Goal: Task Accomplishment & Management: Manage account settings

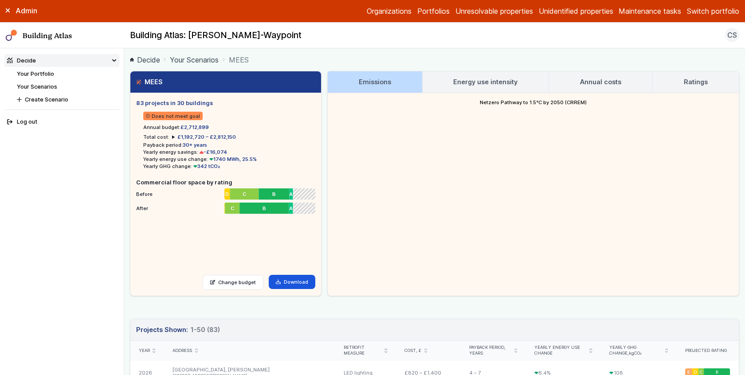
click at [126, 149] on main "Decide Your Scenarios MEES MEES 83 projects in 30 buildings Does not meet goal …" at bounding box center [434, 211] width 621 height 327
click at [689, 85] on h3 "Ratings" at bounding box center [696, 82] width 24 height 10
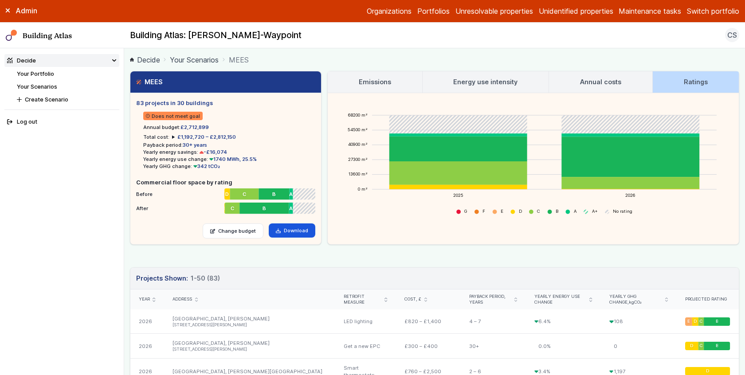
click at [325, 220] on div "MEES 83 projects in 30 buildings Does not meet goal Annual budget: £2,712,899 T…" at bounding box center [434, 158] width 609 height 174
click at [129, 157] on main "Decide Your Scenarios MEES MEES 83 projects in 30 buildings Does not meet goal …" at bounding box center [434, 211] width 621 height 327
click at [36, 72] on link "Your Portfolio" at bounding box center [35, 74] width 37 height 7
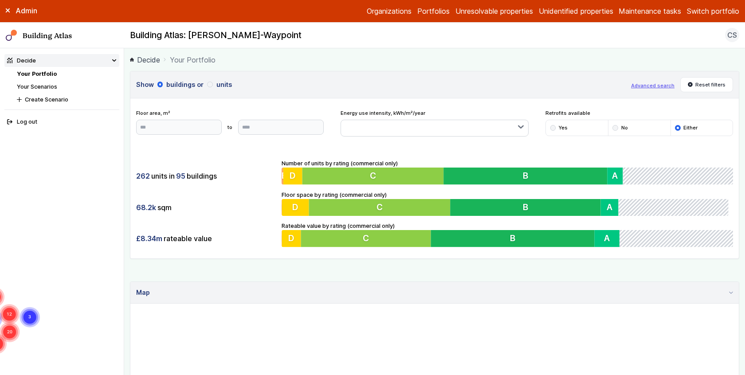
click at [228, 59] on ol "Decide Your Portfolio" at bounding box center [434, 59] width 609 height 11
click at [47, 83] on link "Your Scenarios" at bounding box center [37, 86] width 40 height 7
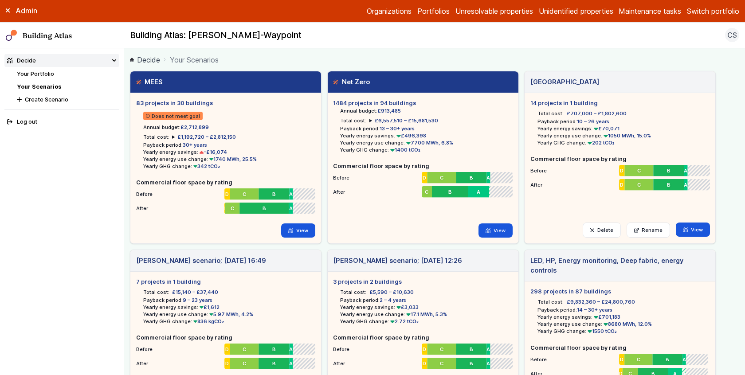
click at [128, 172] on main "Decide Your Scenarios MEES 83 projects in 30 buildings Does not meet goal Annua…" at bounding box center [434, 211] width 621 height 327
click at [126, 133] on main "Decide Your Scenarios MEES 83 projects in 30 buildings Does not meet goal Annua…" at bounding box center [434, 211] width 621 height 327
click at [126, 164] on main "Decide Your Scenarios MEES 83 projects in 30 buildings Does not meet goal Annua…" at bounding box center [434, 211] width 621 height 327
click at [125, 162] on main "Decide Your Scenarios MEES 83 projects in 30 buildings Does not meet goal Annua…" at bounding box center [434, 211] width 621 height 327
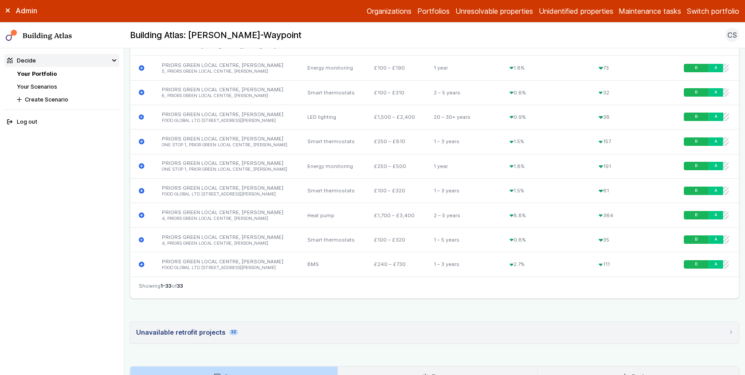
scroll to position [1199, 0]
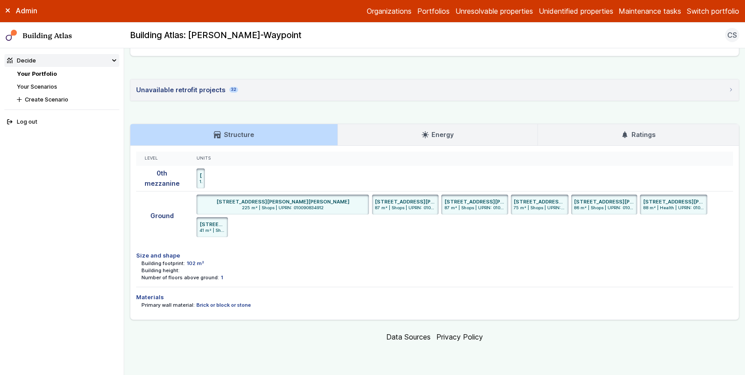
click at [623, 132] on link "Ratings" at bounding box center [638, 134] width 201 height 21
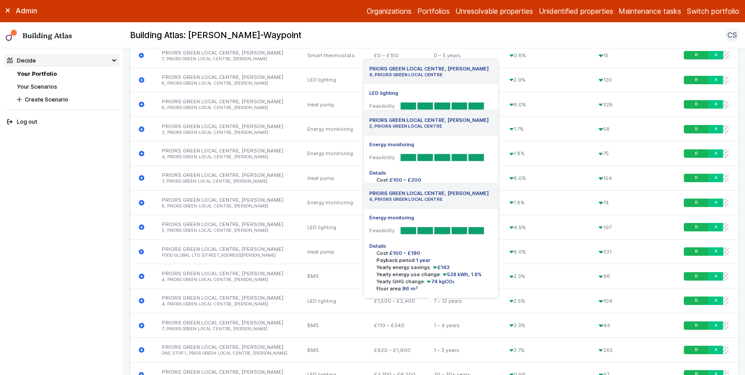
scroll to position [0, 0]
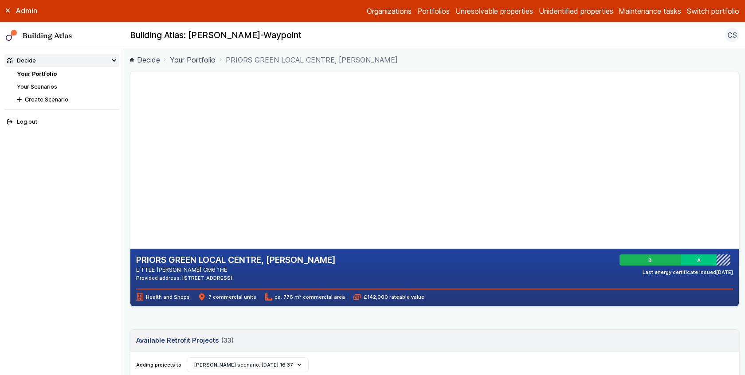
click at [127, 200] on main "Decide Your Portfolio PRIORS GREEN LOCAL CENTRE, BENNET CANFIELD PRIORS GREEN L…" at bounding box center [434, 211] width 621 height 327
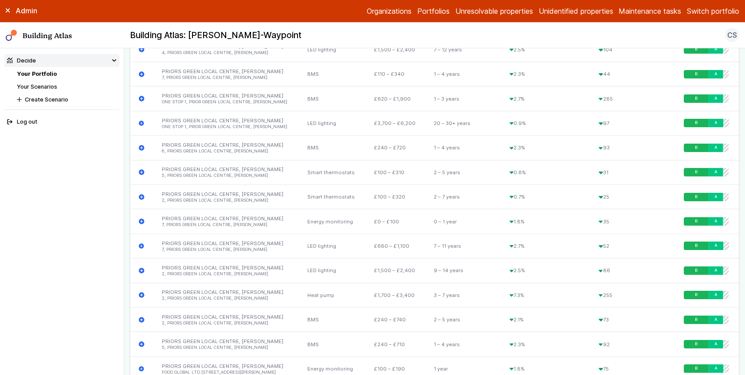
scroll to position [1151, 0]
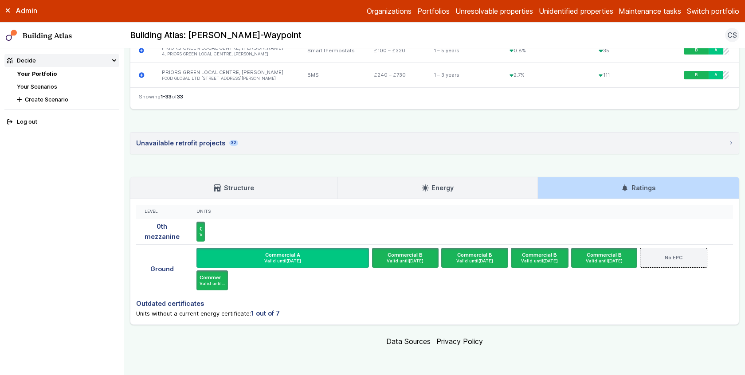
click at [463, 195] on link "Energy" at bounding box center [437, 187] width 199 height 21
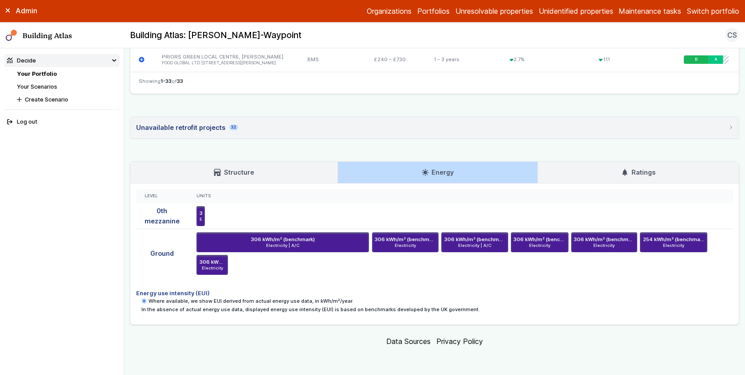
scroll to position [1166, 0]
click at [679, 295] on h4 "Energy use intensity (EUI)" at bounding box center [434, 293] width 597 height 8
click at [307, 262] on ul "306 kWh/m² (benchmark) Electricity | A/C ONE STOP 1, PRIOR GREEN LOCAL CENTRE, …" at bounding box center [460, 253] width 528 height 43
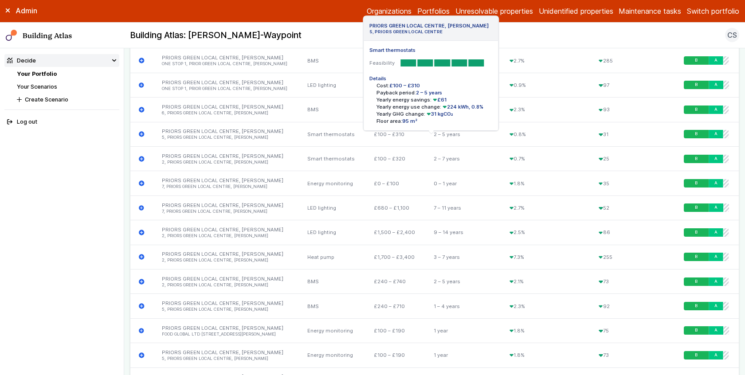
scroll to position [0, 0]
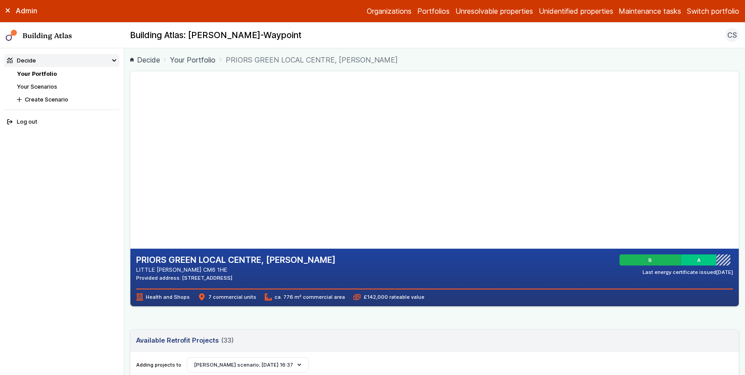
click at [44, 86] on link "Your Scenarios" at bounding box center [37, 86] width 40 height 7
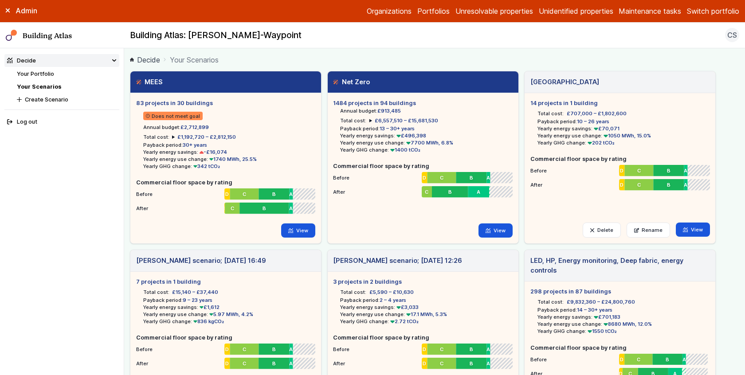
click at [177, 100] on h5 "83 projects in 30 buildings" at bounding box center [225, 103] width 179 height 8
click at [198, 102] on h5 "83 projects in 30 buildings" at bounding box center [225, 103] width 179 height 8
click at [245, 124] on li "Annual budget: £2,712,899" at bounding box center [229, 127] width 172 height 7
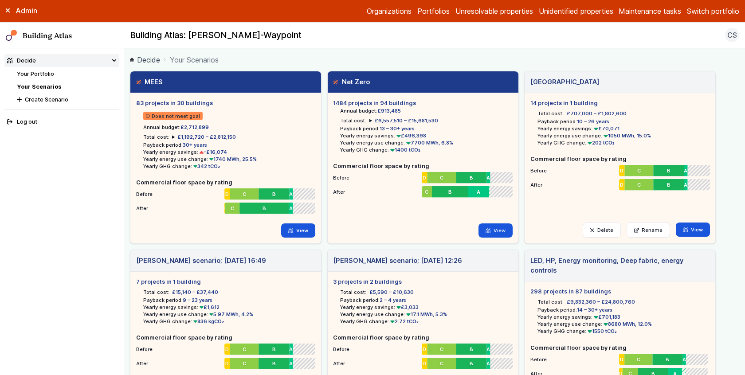
click at [228, 102] on h5 "83 projects in 30 buildings" at bounding box center [225, 103] width 179 height 8
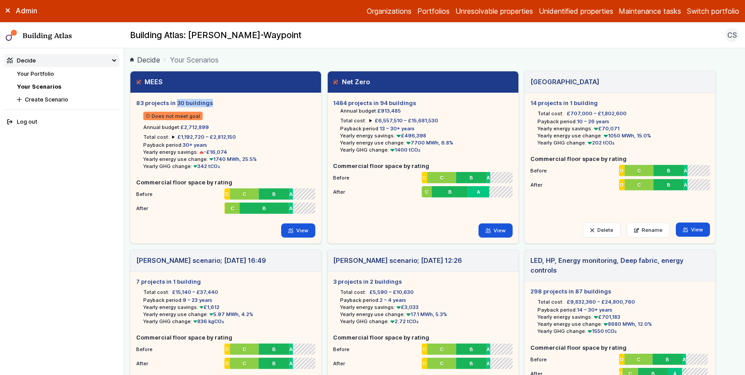
click at [228, 102] on h5 "83 projects in 30 buildings" at bounding box center [225, 103] width 179 height 8
click at [281, 136] on ul "Does not meet goal Annual budget: £2,712,899 Total cost: £1,192,720 – £2,812,15…" at bounding box center [225, 138] width 179 height 63
click at [290, 232] on icon at bounding box center [291, 230] width 4 height 4
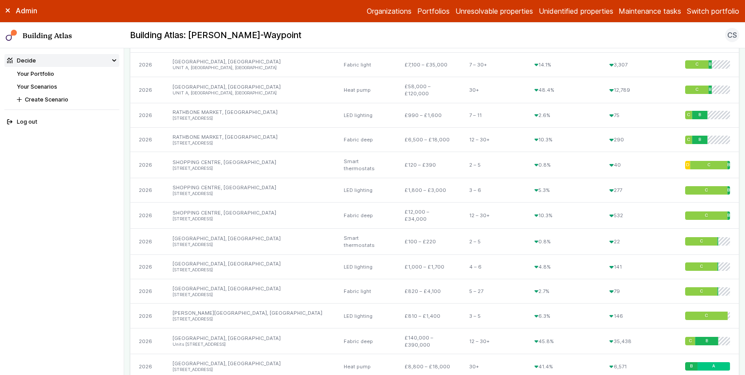
scroll to position [1250, 0]
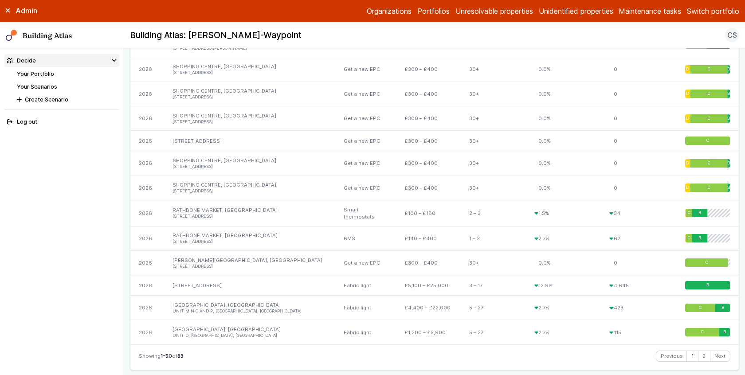
click at [126, 188] on main "Decide Your Scenarios MEES MEES 83 projects in 30 buildings Does not meet goal …" at bounding box center [434, 211] width 621 height 327
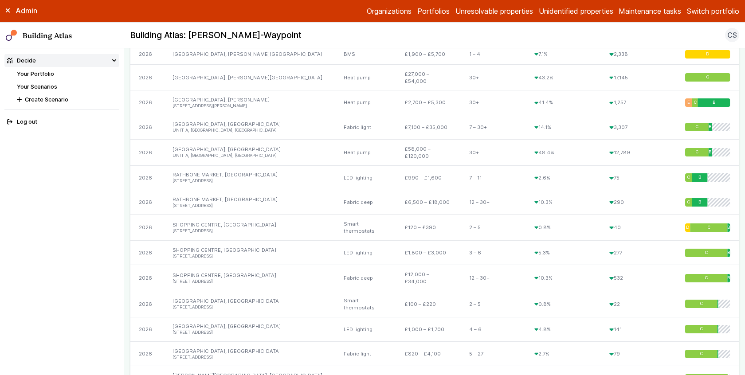
scroll to position [0, 0]
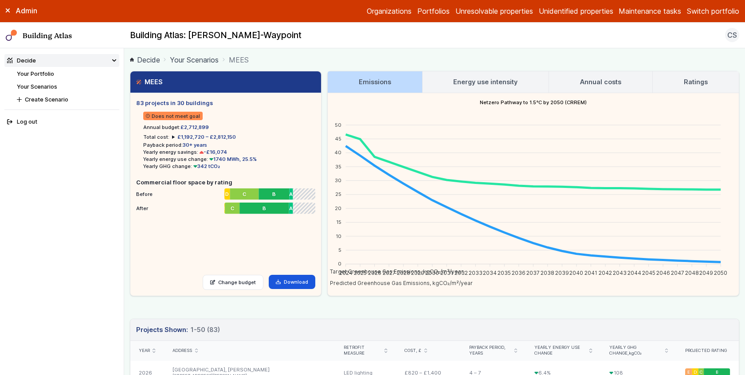
click at [126, 188] on main "Decide Your Scenarios MEES MEES 83 projects in 30 buildings Does not meet goal …" at bounding box center [434, 211] width 621 height 327
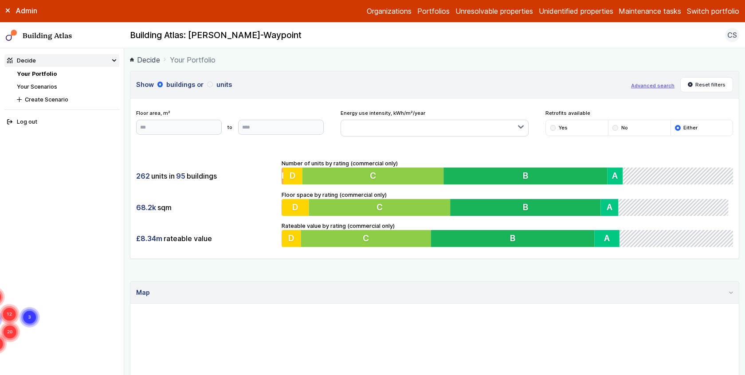
click at [34, 82] on li "Your Scenarios" at bounding box center [68, 86] width 102 height 8
click at [35, 83] on link "Your Scenarios" at bounding box center [37, 86] width 40 height 7
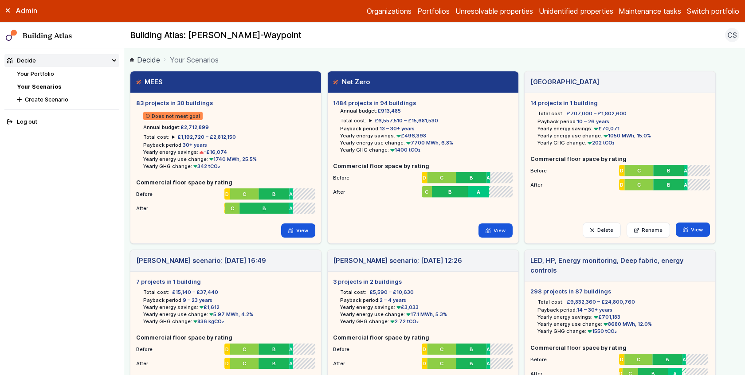
scroll to position [65, 0]
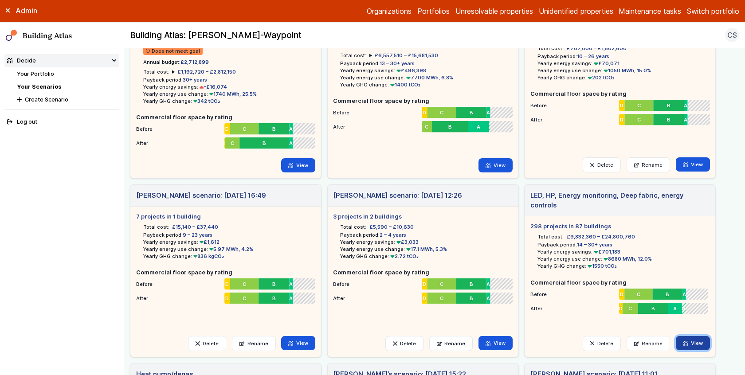
click at [698, 346] on link "View" at bounding box center [693, 343] width 34 height 14
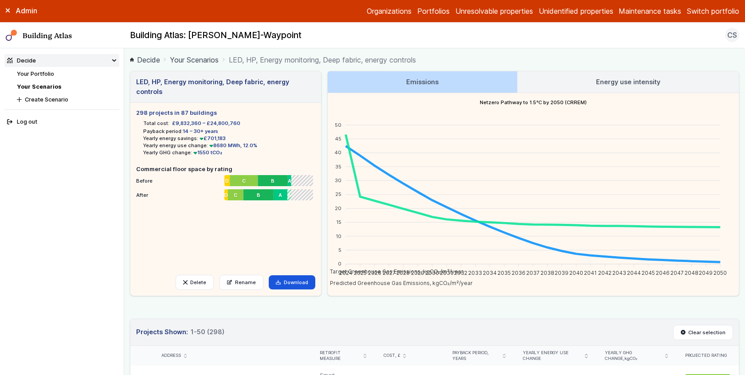
click at [125, 165] on main "Decide Your Scenarios LED, HP, Energy monitoring, Deep fabric, energy controls …" at bounding box center [434, 211] width 621 height 327
click at [44, 75] on link "Your Portfolio" at bounding box center [35, 74] width 37 height 7
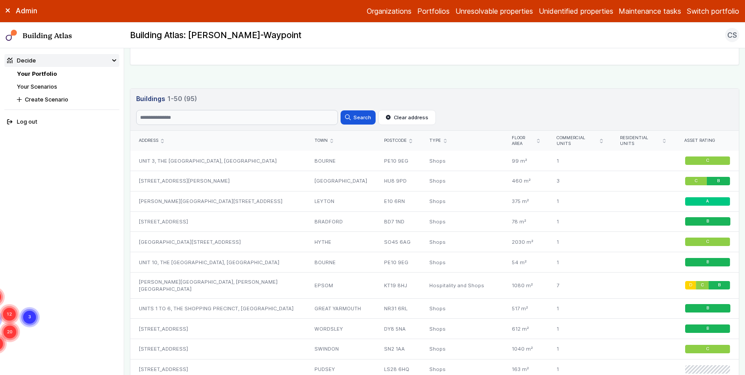
scroll to position [228, 0]
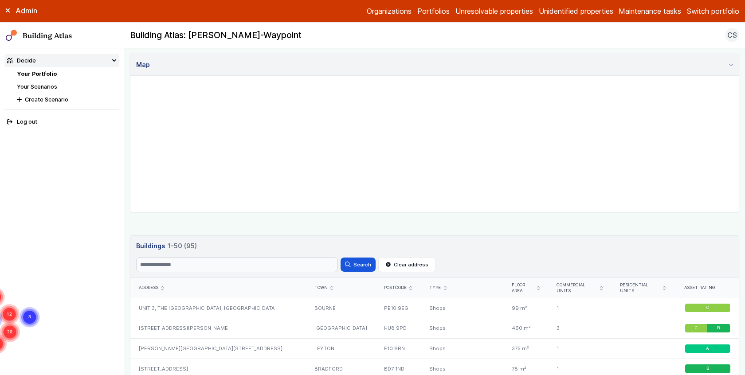
click at [35, 89] on link "Your Scenarios" at bounding box center [37, 86] width 40 height 7
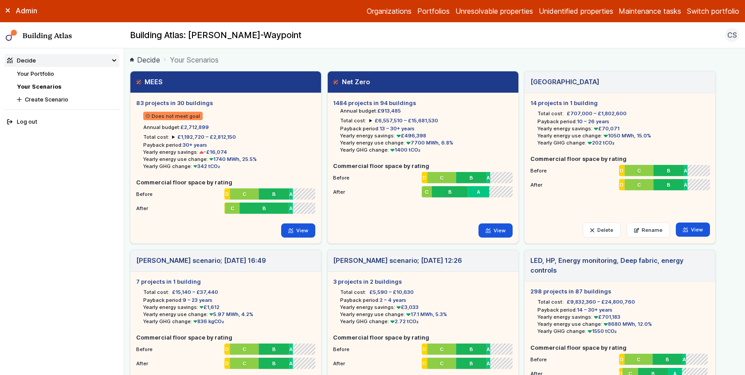
click at [35, 72] on link "Your Portfolio" at bounding box center [35, 74] width 37 height 7
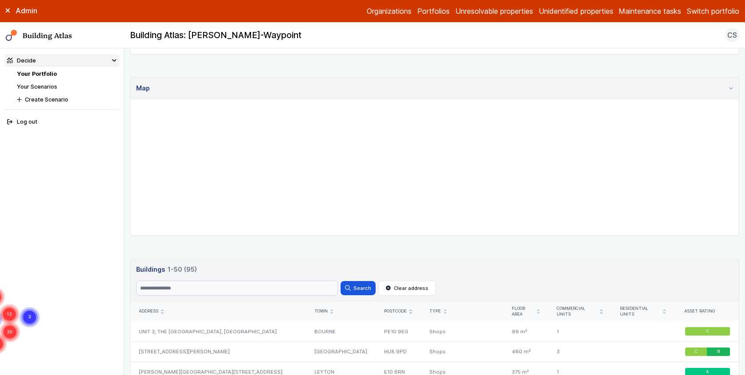
scroll to position [399, 0]
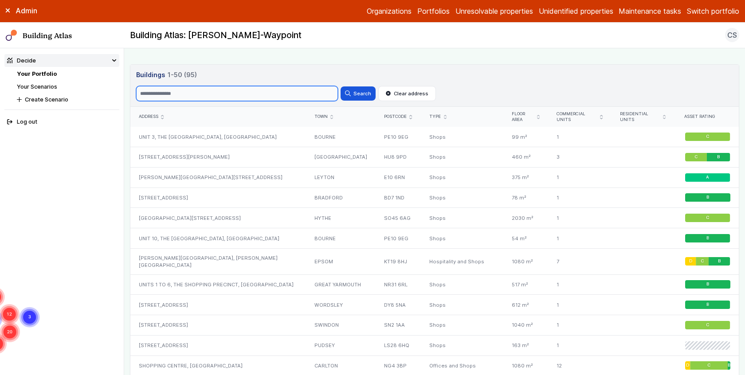
click at [201, 94] on input "Search" at bounding box center [237, 93] width 202 height 15
type input "*****"
click at [356, 95] on button "Search" at bounding box center [358, 93] width 35 height 14
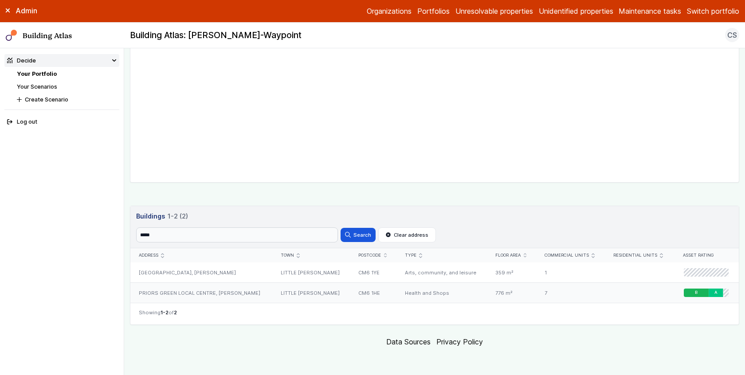
click at [254, 293] on div "PRIORS GREEN LOCAL CENTRE, BENNET CANFIELD" at bounding box center [201, 293] width 142 height 20
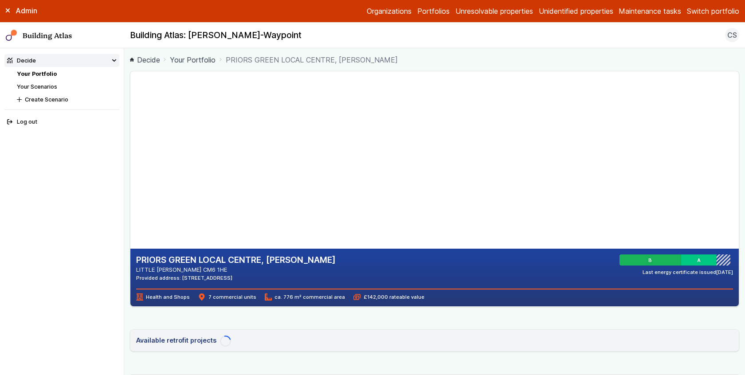
scroll to position [187, 0]
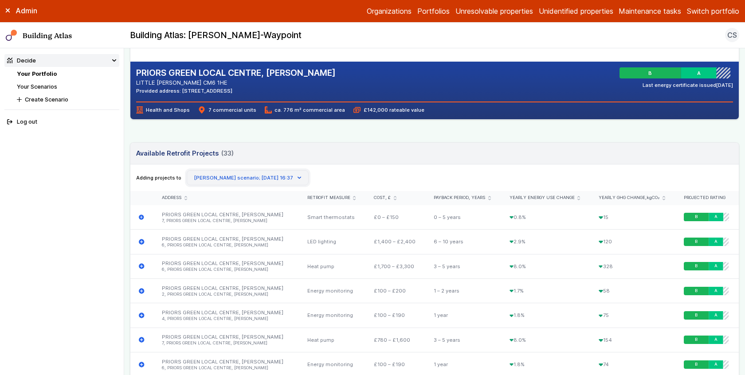
click at [285, 173] on button "[PERSON_NAME] scenario; [DATE] 16:37" at bounding box center [248, 177] width 122 height 15
click at [326, 156] on header "Available Retrofit Projects (33) Loading" at bounding box center [434, 154] width 608 height 22
click at [212, 174] on button "[PERSON_NAME] scenario; [DATE] 16:37" at bounding box center [248, 177] width 122 height 15
click at [265, 143] on header "Available Retrofit Projects (33) Loading" at bounding box center [434, 154] width 608 height 22
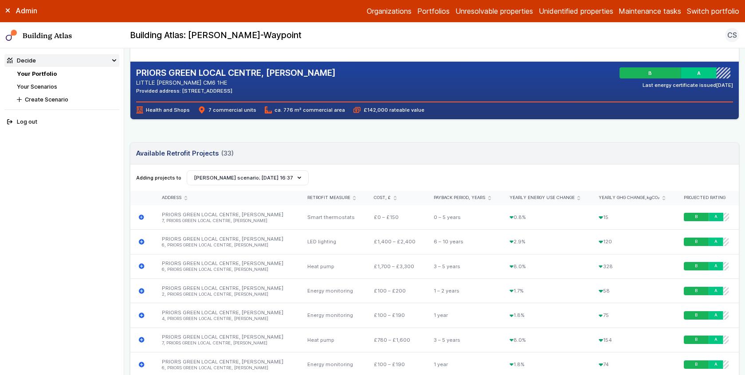
click at [36, 83] on link "Your Scenarios" at bounding box center [37, 86] width 40 height 7
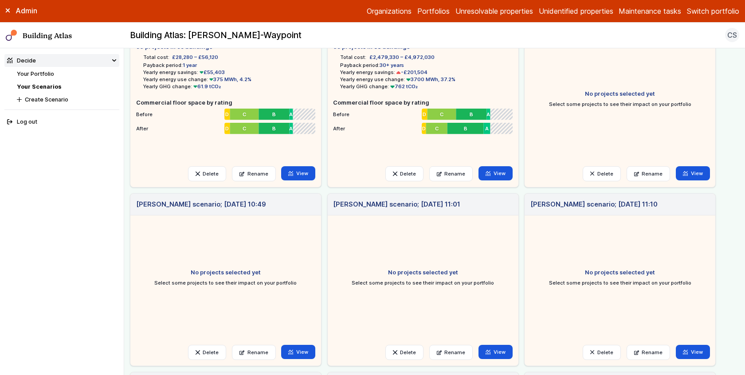
scroll to position [427, 0]
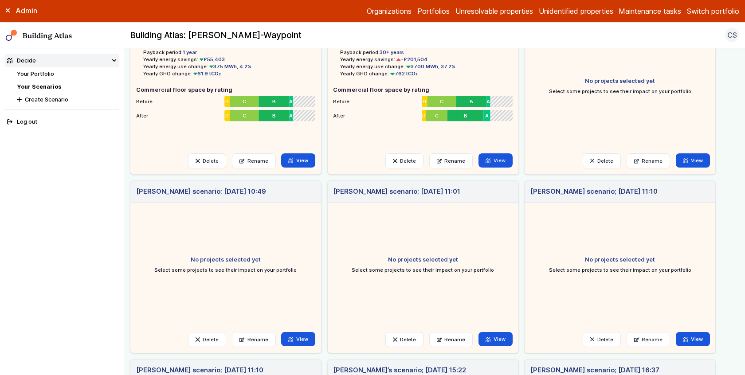
click at [39, 71] on link "Your Portfolio" at bounding box center [35, 74] width 37 height 7
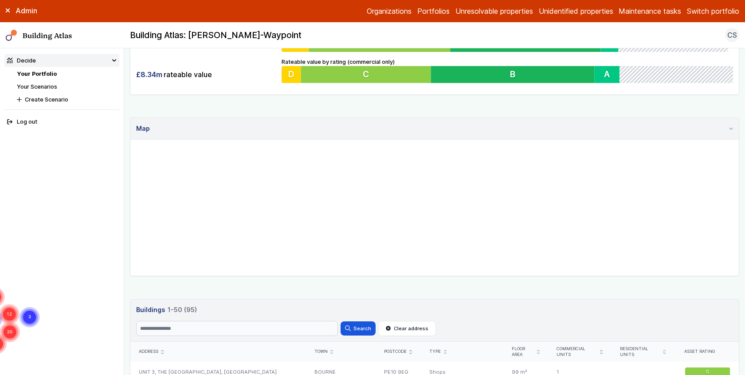
scroll to position [16, 0]
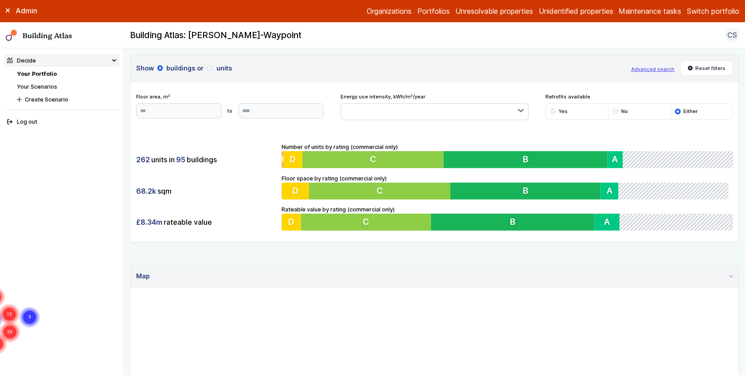
click at [50, 84] on link "Your Scenarios" at bounding box center [37, 86] width 40 height 7
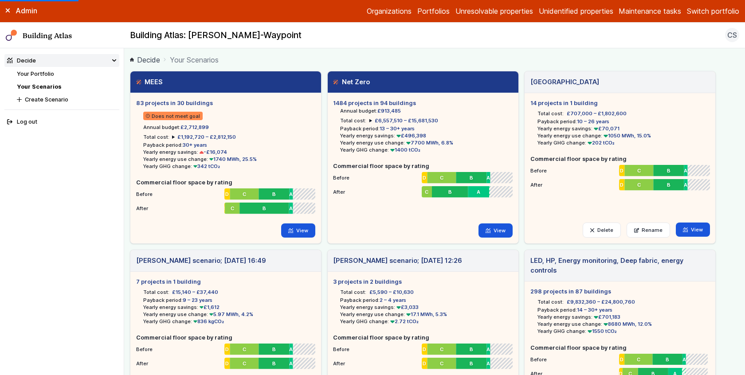
click at [43, 67] on li "Decide Your Portfolio Your Scenarios Create Scenario" at bounding box center [61, 79] width 115 height 50
click at [41, 77] on link "Your Portfolio" at bounding box center [35, 74] width 37 height 7
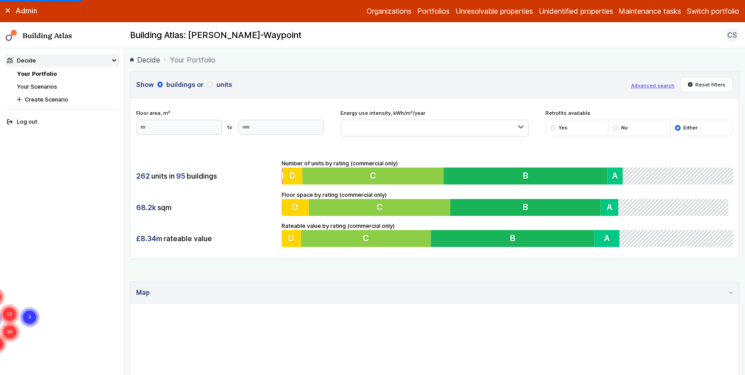
scroll to position [146, 0]
click at [35, 83] on link "Your Scenarios" at bounding box center [37, 86] width 40 height 7
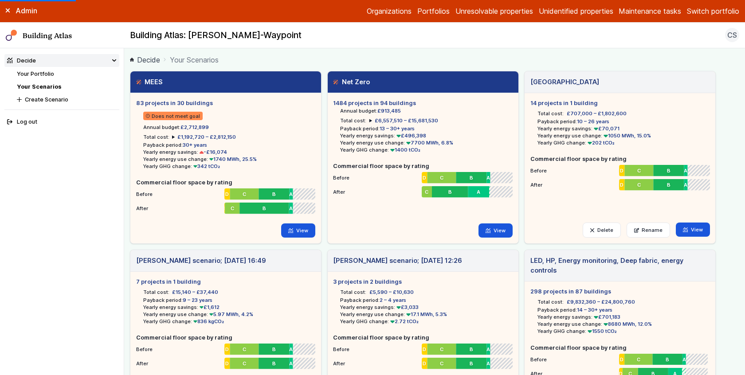
click at [38, 71] on link "Your Portfolio" at bounding box center [35, 74] width 37 height 7
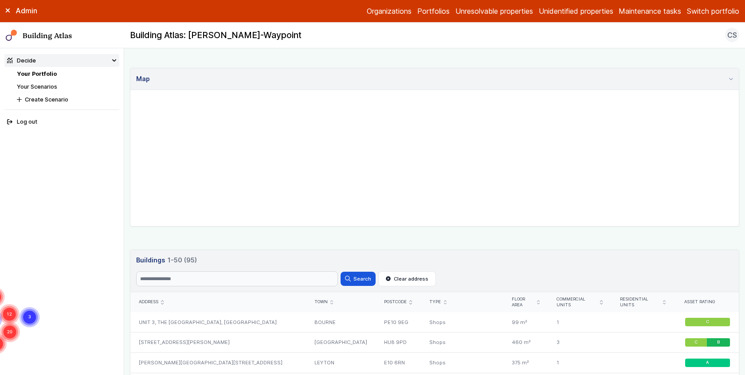
scroll to position [290, 0]
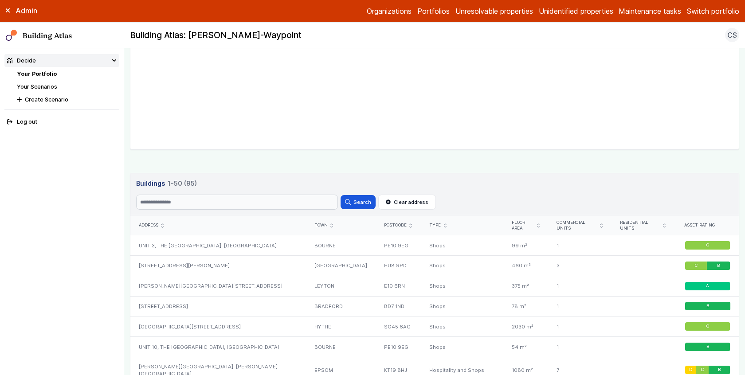
click at [41, 87] on link "Your Scenarios" at bounding box center [37, 86] width 40 height 7
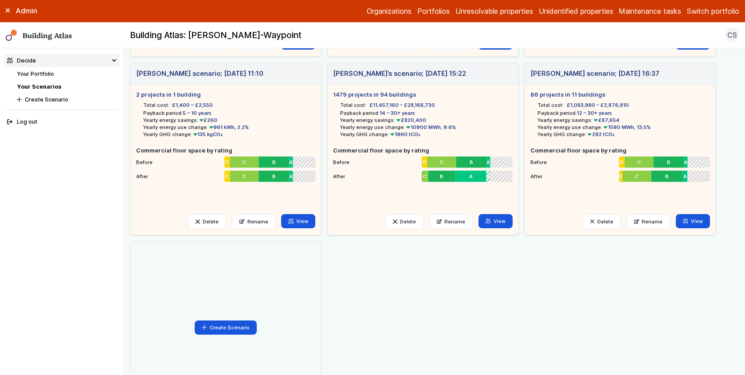
scroll to position [717, 0]
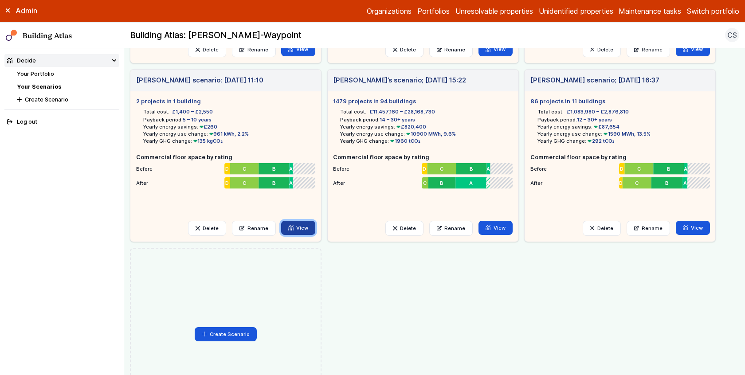
click at [303, 228] on link "View" at bounding box center [298, 228] width 34 height 14
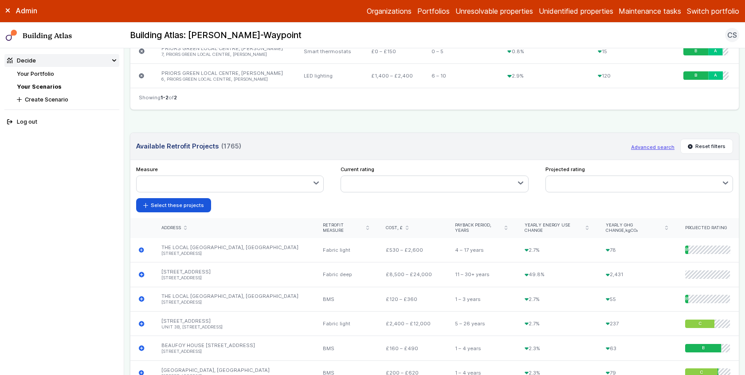
scroll to position [327, 0]
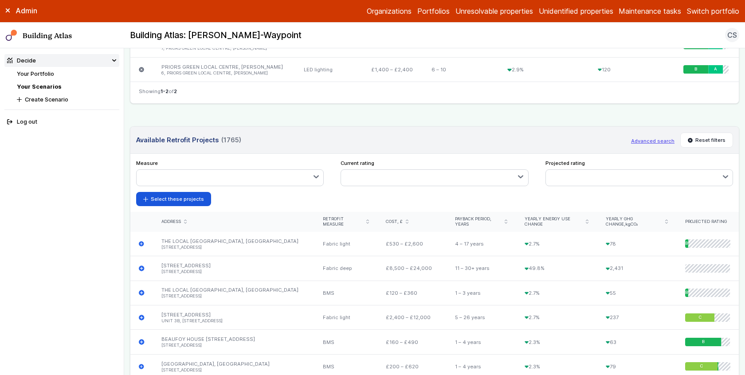
click at [651, 141] on button "Advanced search" at bounding box center [652, 140] width 43 height 7
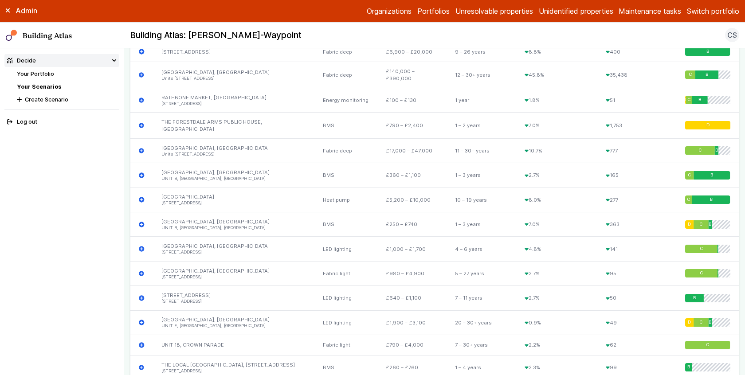
scroll to position [1496, 0]
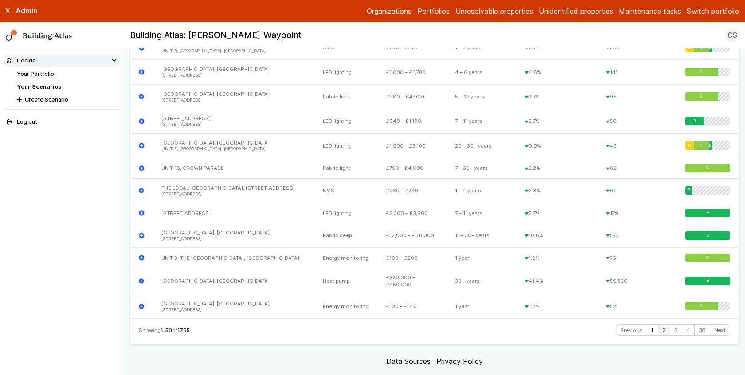
click at [659, 325] on link "2" at bounding box center [664, 330] width 12 height 11
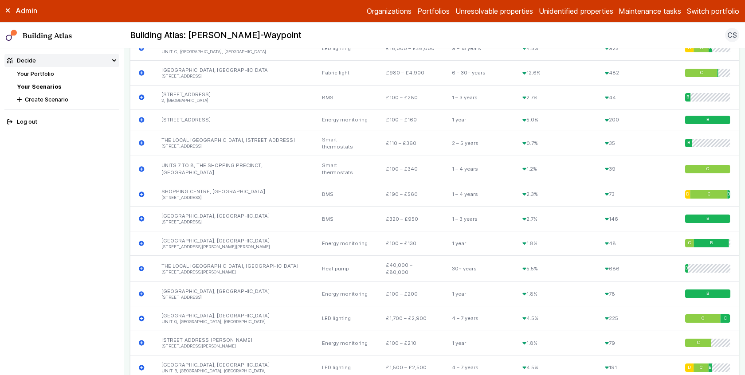
scroll to position [1517, 0]
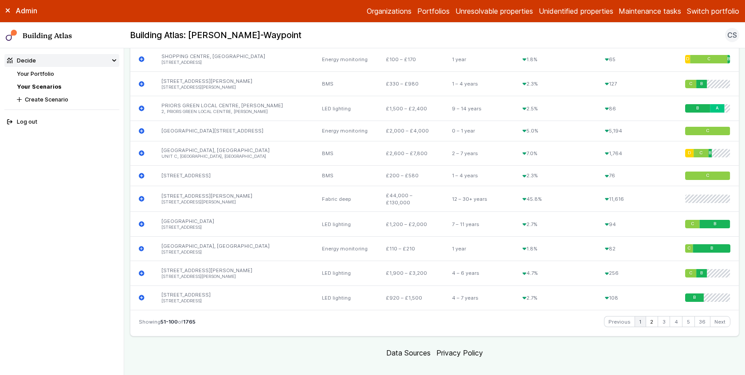
click at [635, 317] on link "1" at bounding box center [640, 322] width 11 height 11
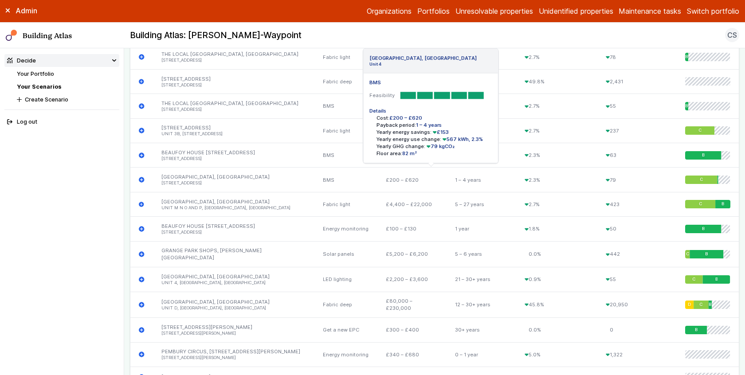
scroll to position [331, 0]
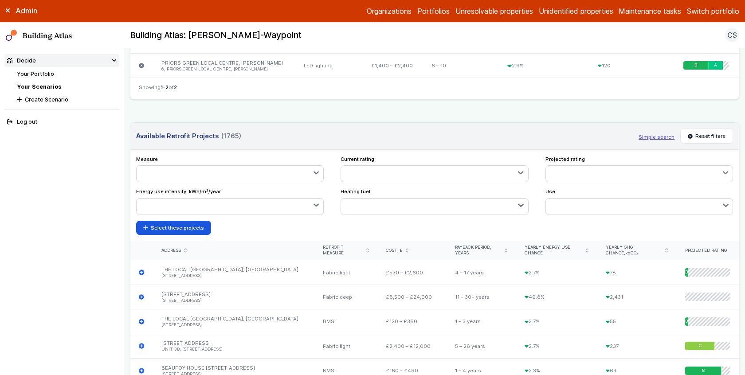
click at [184, 252] on icon "submit" at bounding box center [185, 250] width 3 height 4
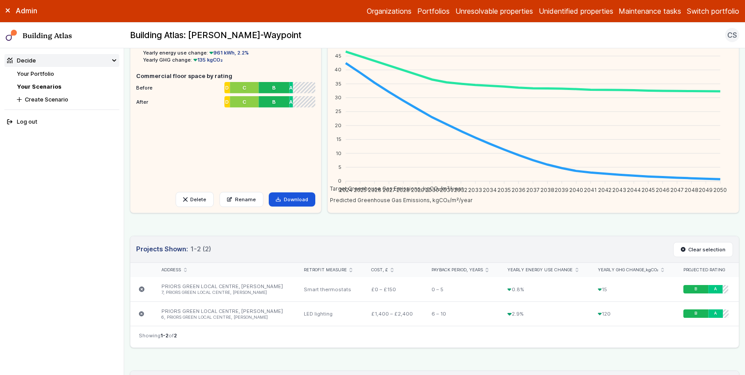
scroll to position [0, 0]
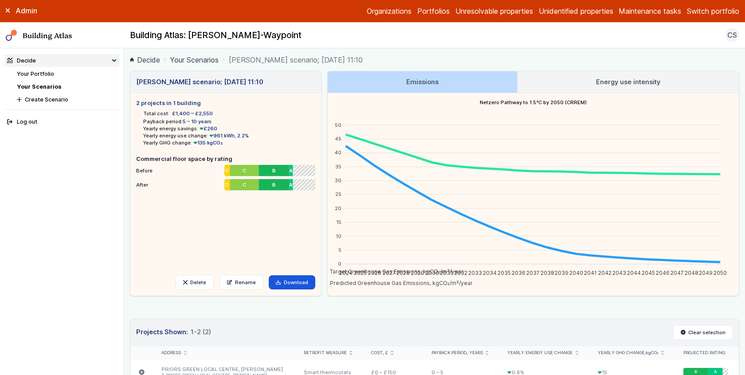
click at [323, 195] on div "Giulia Jones’s scenario; 22 Aug 11:10 2 projects in 1 building Total cost: £1,4…" at bounding box center [434, 183] width 609 height 225
click at [272, 237] on ul "2 projects in 1 building Total cost: £1,400 – £2,550 Payback period: 5 – 10 yea…" at bounding box center [225, 181] width 179 height 165
click at [181, 158] on h5 "Commercial floor space by rating" at bounding box center [225, 159] width 179 height 8
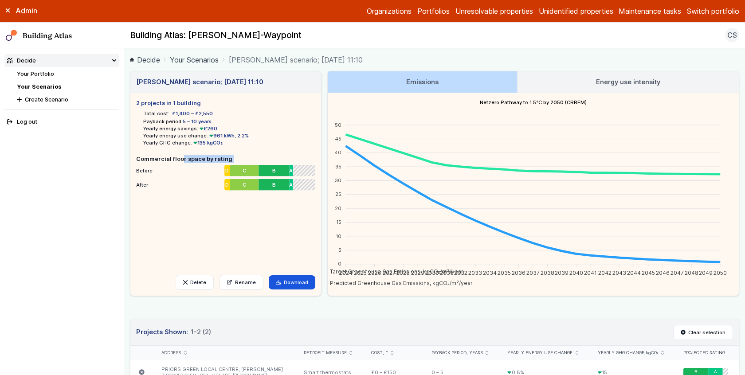
click at [181, 159] on h5 "Commercial floor space by rating" at bounding box center [225, 159] width 179 height 8
click at [182, 158] on h5 "Commercial floor space by rating" at bounding box center [225, 159] width 179 height 8
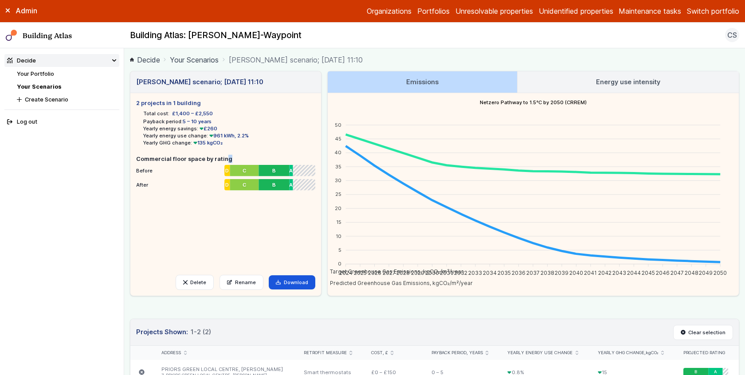
click at [182, 158] on h5 "Commercial floor space by rating" at bounding box center [225, 159] width 179 height 8
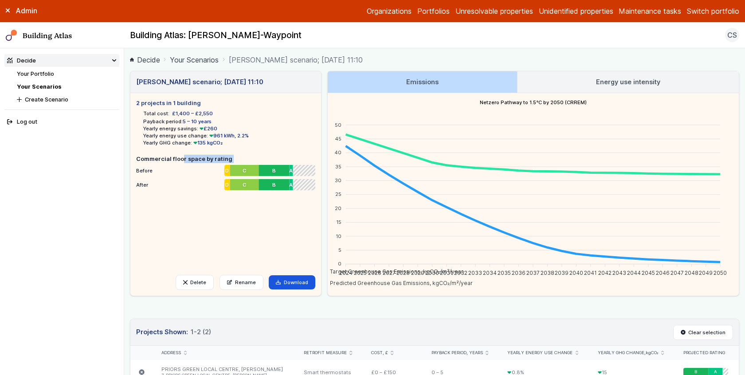
click at [182, 158] on h5 "Commercial floor space by rating" at bounding box center [225, 159] width 179 height 8
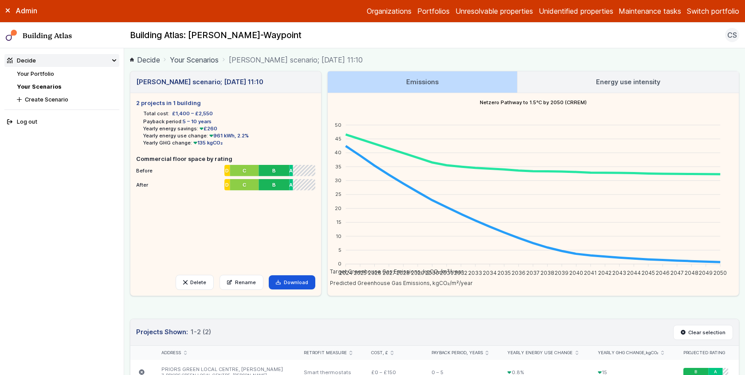
click at [145, 173] on li "Before 0 m² 0 m² 55 m² E 4110 m² D 21600 m² C 22900 m² B 2700 m² A 0 m² 16800 m²" at bounding box center [225, 169] width 179 height 12
click at [321, 189] on div "Giulia Jones’s scenario; 22 Aug 11:10 2 projects in 1 building Total cost: £1,4…" at bounding box center [226, 183] width 192 height 225
click at [144, 184] on li "After 0 m² 0 m² 55 m² E 4110 m² D 21600 m² C 22900 m² B 2700 m² A 0 m² 16800 m²" at bounding box center [225, 183] width 179 height 12
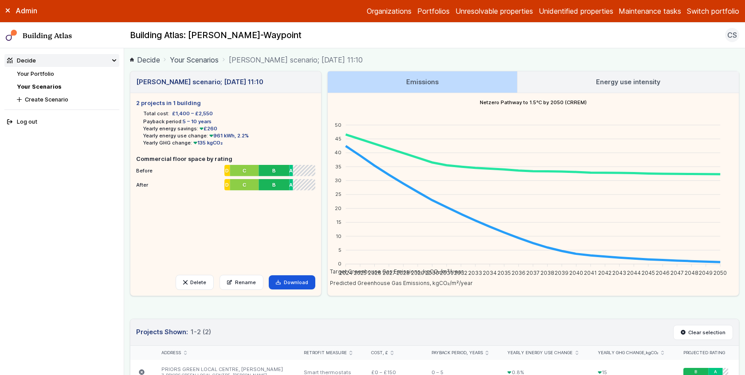
click at [144, 169] on li "Before 0 m² 0 m² 55 m² E 4110 m² D 21600 m² C 22900 m² B 2700 m² A 0 m² 16800 m²" at bounding box center [225, 169] width 179 height 12
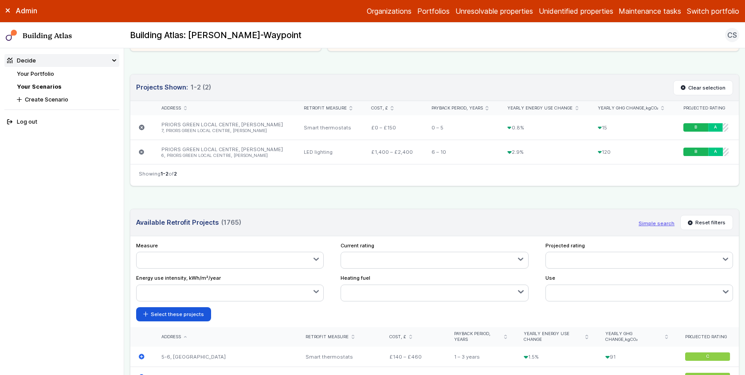
click at [610, 184] on nav "Showing 1-2 of 2" at bounding box center [434, 175] width 608 height 22
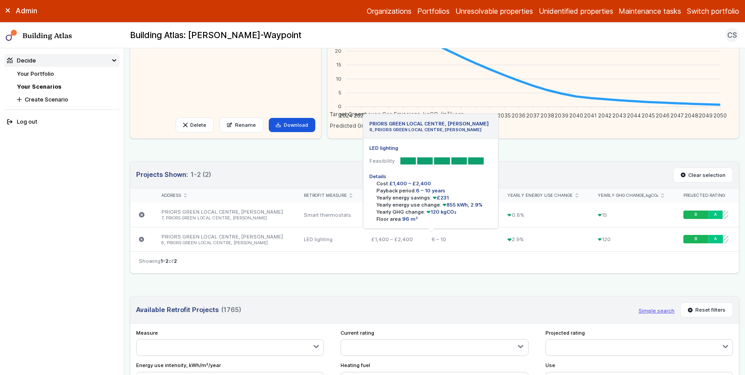
scroll to position [151, 0]
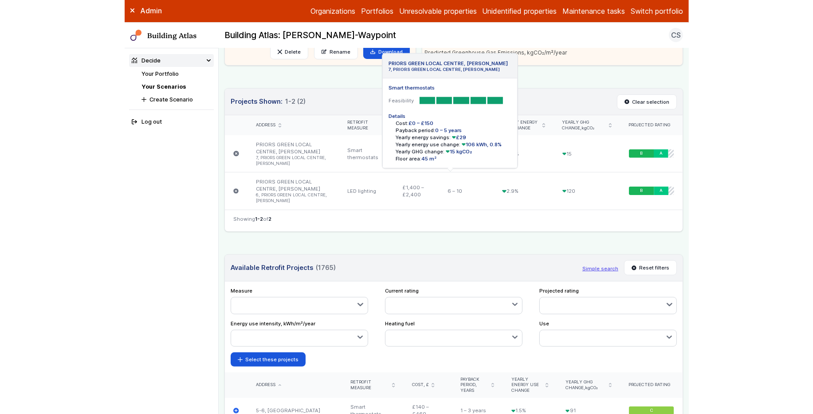
scroll to position [0, 0]
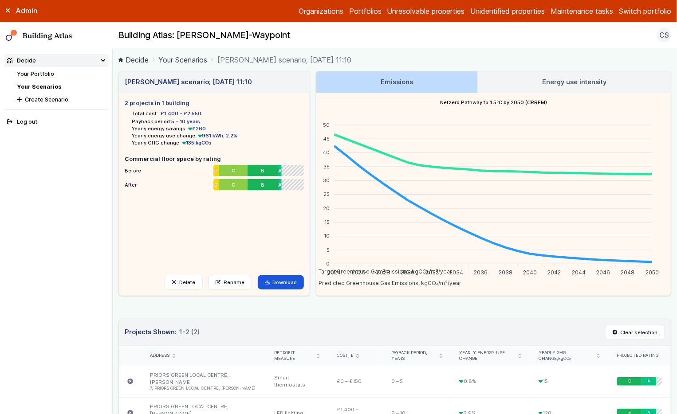
click at [246, 134] on li "Yearly energy use change: 961 kWh, 2.2%" at bounding box center [218, 135] width 172 height 7
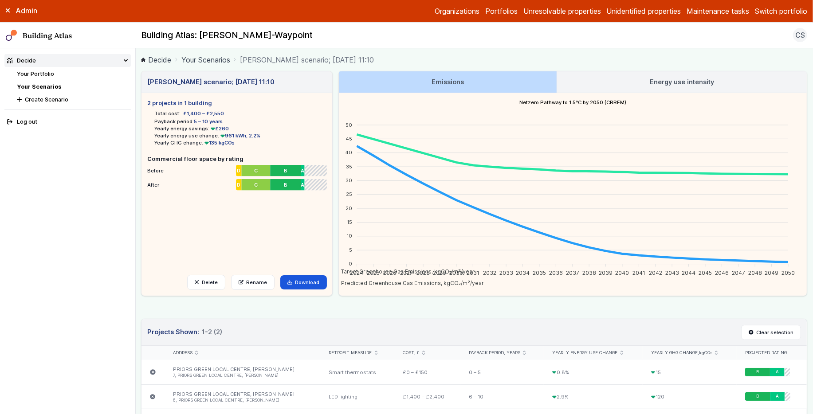
click at [42, 72] on link "Your Portfolio" at bounding box center [35, 74] width 37 height 7
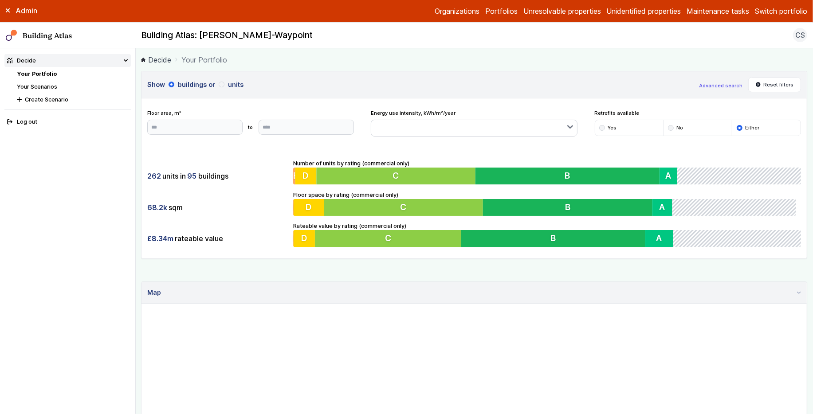
click at [42, 86] on link "Your Scenarios" at bounding box center [37, 86] width 40 height 7
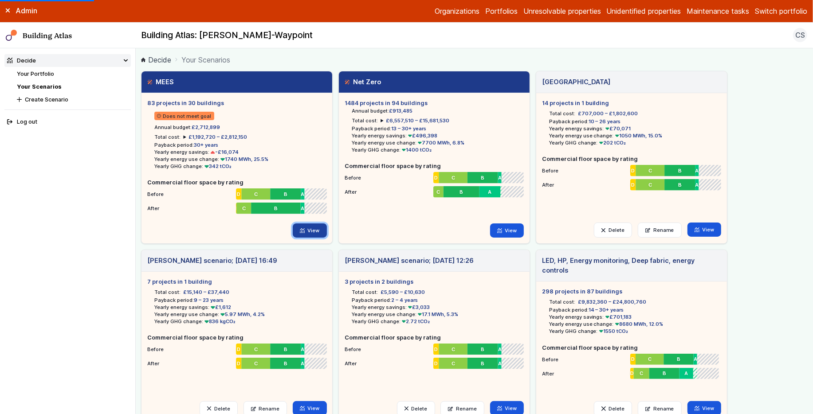
click at [316, 228] on link "View" at bounding box center [310, 231] width 34 height 14
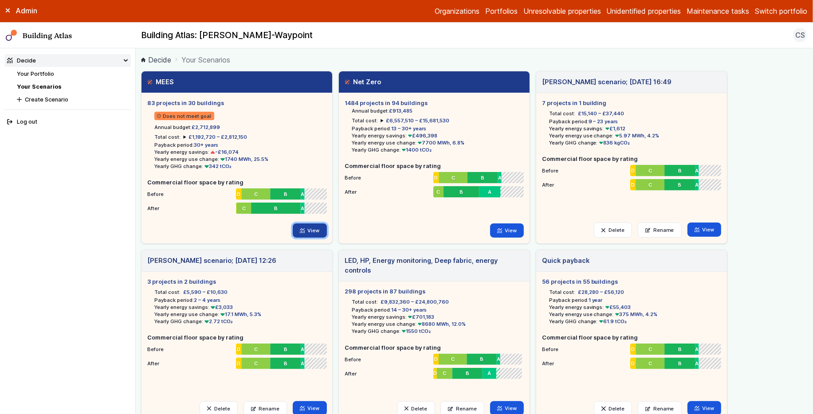
click at [319, 227] on link "View" at bounding box center [310, 231] width 34 height 14
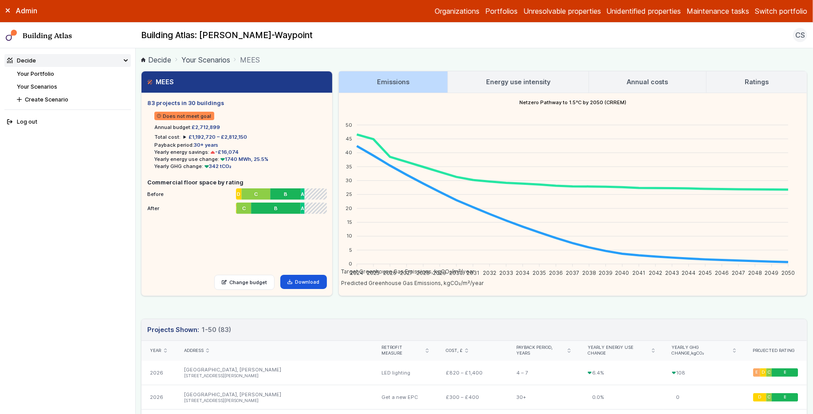
click at [745, 77] on h3 "Ratings" at bounding box center [757, 82] width 24 height 10
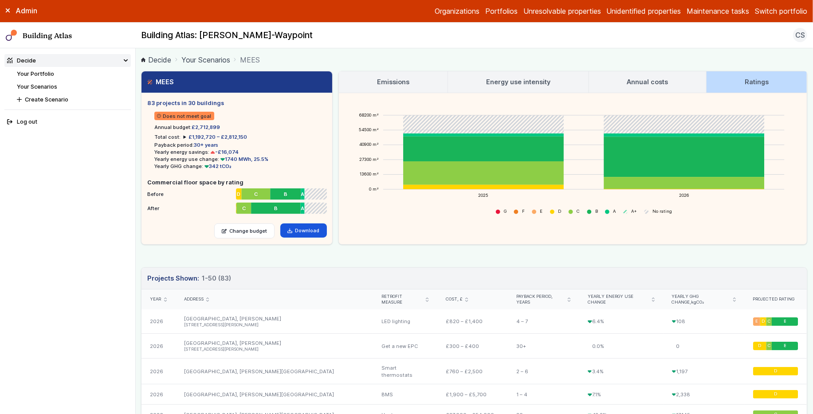
click at [137, 172] on main "Decide Your Scenarios MEES MEES 83 projects in 30 buildings Does not meet goal …" at bounding box center [475, 231] width 678 height 366
click at [294, 231] on link "Download" at bounding box center [303, 231] width 47 height 14
